Goal: Task Accomplishment & Management: Manage account settings

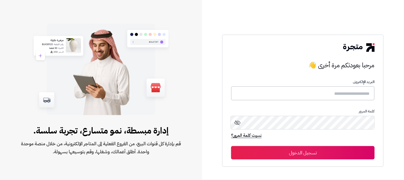
click at [348, 96] on input "text" at bounding box center [303, 93] width 144 height 14
type input "******"
click at [231, 146] on button "تسجيل الدخول" at bounding box center [303, 152] width 144 height 13
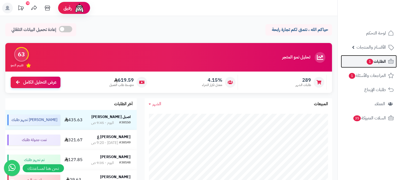
click at [363, 63] on link "الطلبات 1" at bounding box center [369, 61] width 56 height 13
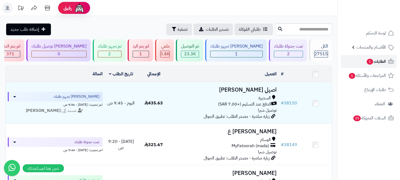
click at [372, 65] on link "الطلبات 1" at bounding box center [369, 61] width 56 height 13
click at [374, 65] on span "الطلبات 1" at bounding box center [376, 61] width 20 height 7
click at [383, 62] on span "الطلبات 1" at bounding box center [376, 61] width 20 height 7
click at [372, 65] on span "الطلبات 1" at bounding box center [376, 61] width 20 height 7
click at [294, 52] on div "2" at bounding box center [288, 54] width 29 height 6
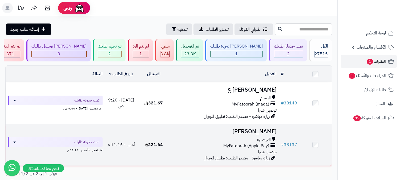
click at [256, 146] on span "MyFatoorah (Apple Pay)" at bounding box center [246, 146] width 46 height 6
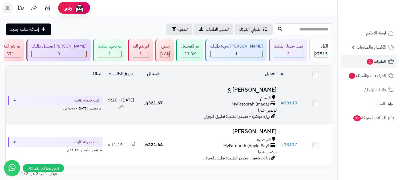
click at [264, 112] on span "توصيل شبرا" at bounding box center [267, 110] width 19 height 6
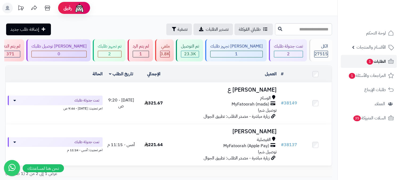
click at [372, 64] on span "الطلبات 1" at bounding box center [376, 61] width 20 height 7
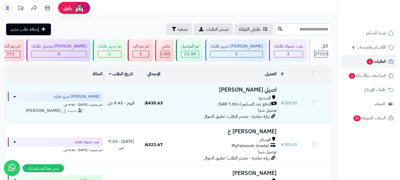
click at [372, 60] on span "1" at bounding box center [370, 62] width 6 height 6
click at [111, 52] on span "2" at bounding box center [109, 54] width 3 height 6
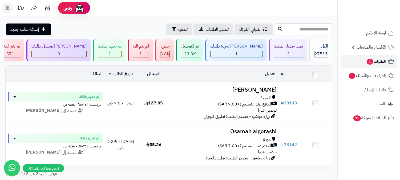
click at [377, 59] on span "الطلبات 1" at bounding box center [376, 61] width 20 height 7
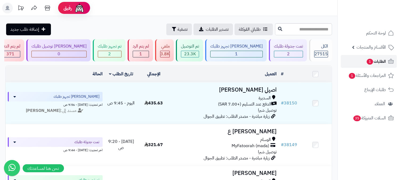
click at [379, 65] on span "الطلبات 1" at bounding box center [376, 61] width 20 height 7
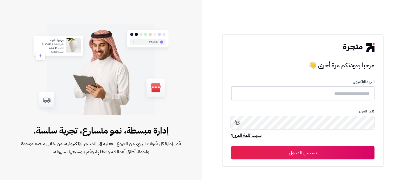
click at [354, 95] on input "text" at bounding box center [303, 93] width 144 height 14
type input "******"
click at [231, 146] on button "تسجيل الدخول" at bounding box center [303, 152] width 144 height 13
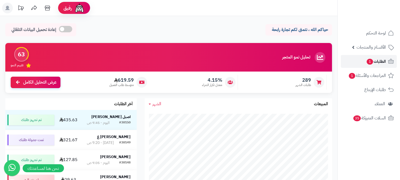
click at [373, 62] on span "الطلبات 1" at bounding box center [376, 61] width 20 height 7
